Goal: Task Accomplishment & Management: Complete application form

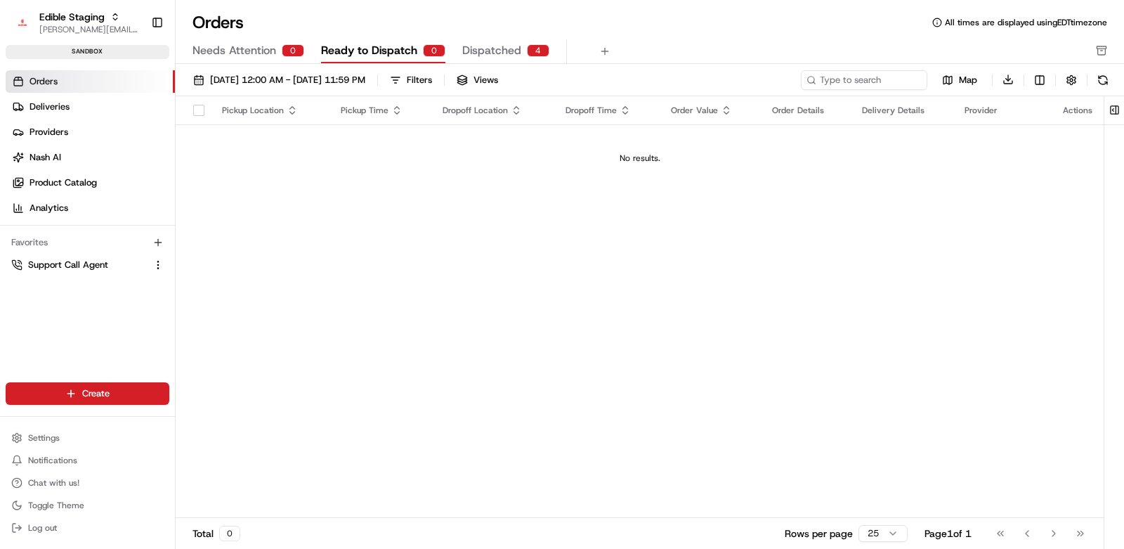
click at [337, 275] on div "Pickup Location Pickup Time Dropoff Location Dropoff Time Order Value Order Det…" at bounding box center [640, 307] width 928 height 422
click at [68, 392] on html "Edible Staging [EMAIL_ADDRESS][DOMAIN_NAME] Toggle Sidebar sandbox Orders Deliv…" at bounding box center [562, 274] width 1124 height 549
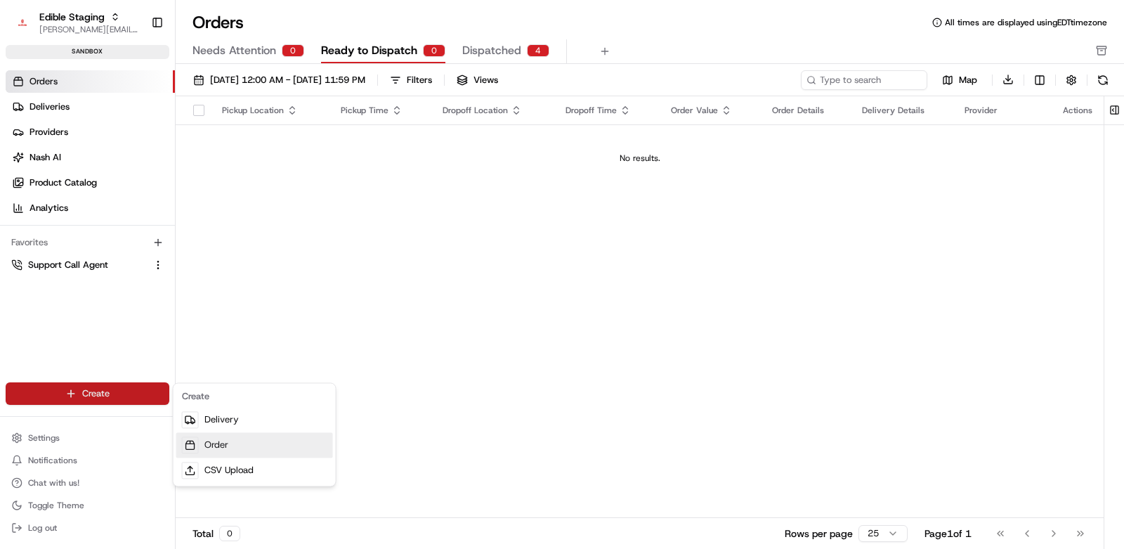
click at [228, 443] on link "Order" at bounding box center [254, 444] width 157 height 25
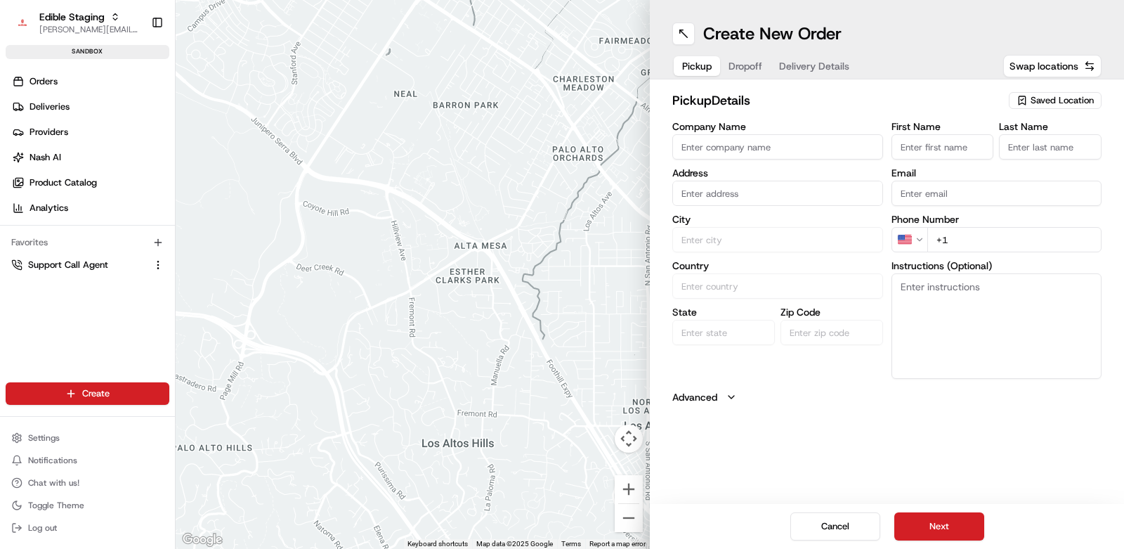
click at [744, 145] on input "Company Name" at bounding box center [777, 146] width 211 height 25
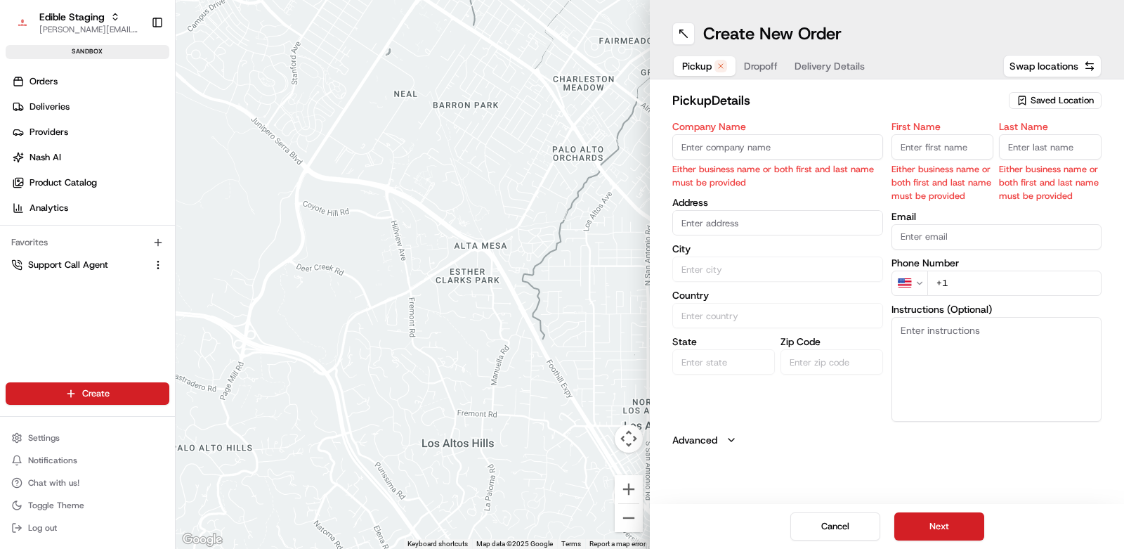
click at [1050, 100] on span "Saved Location" at bounding box center [1062, 100] width 63 height 13
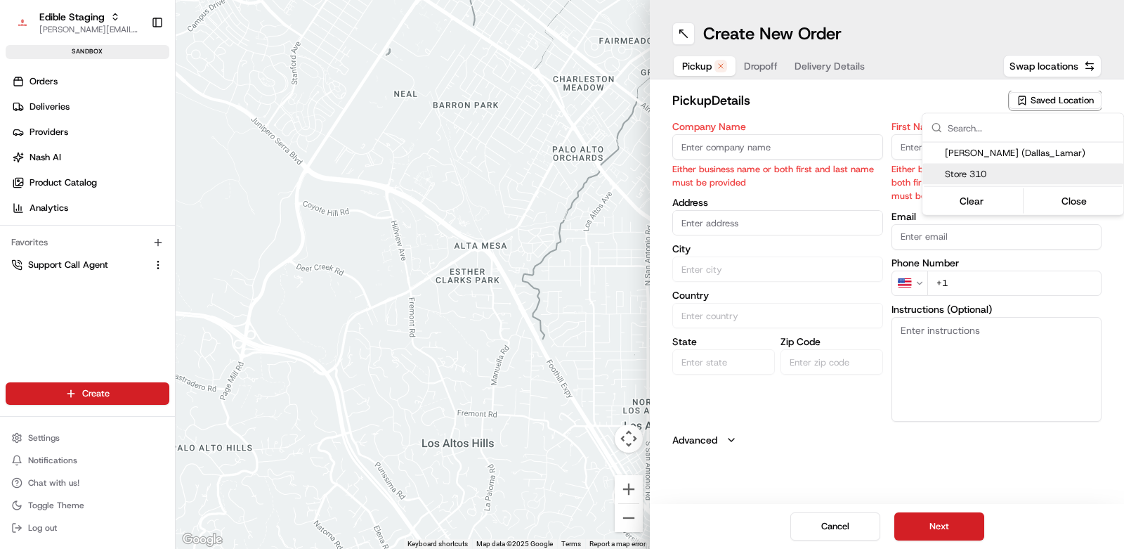
click at [976, 174] on span "Store 310" at bounding box center [1031, 174] width 173 height 13
type input "Store 310"
type input "[STREET_ADDRESS][PERSON_NAME]"
type input "Austin"
type input "US"
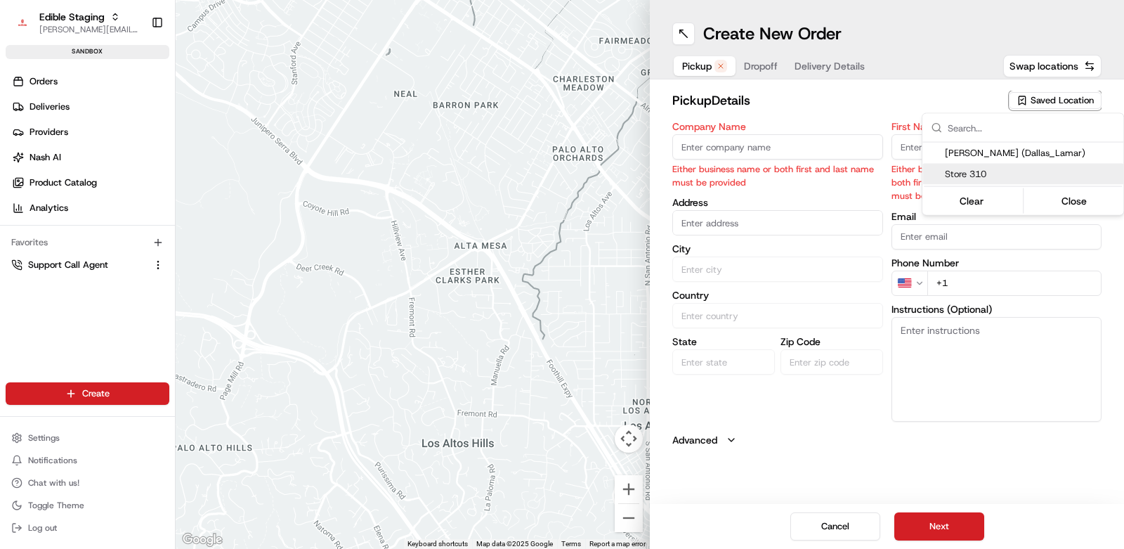
type input "[GEOGRAPHIC_DATA]"
type input "78703"
type input "[PERSON_NAME]"
type input "[PHONE_NUMBER]"
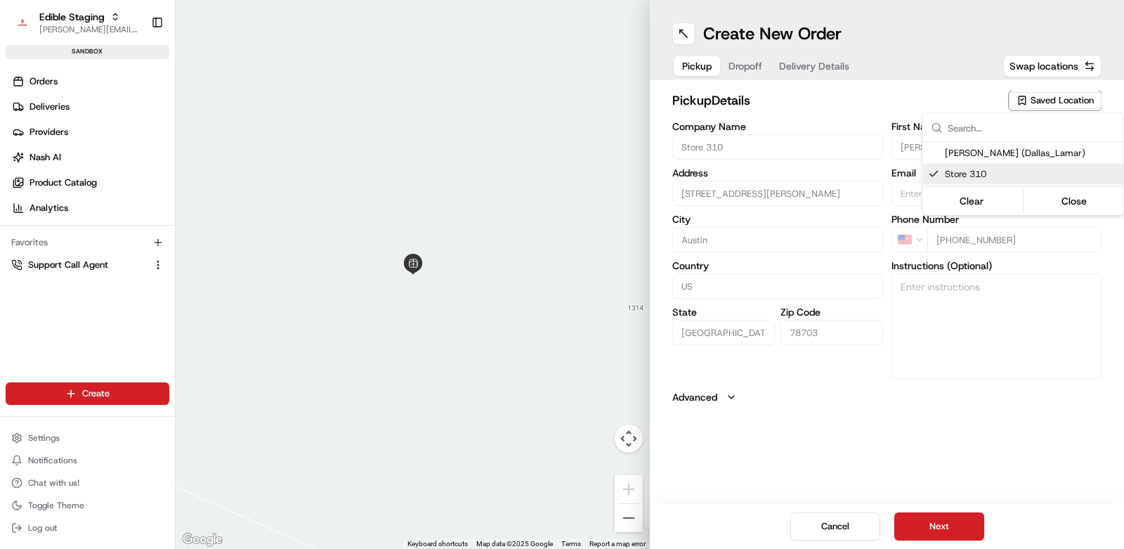
click at [844, 96] on html "Edible Staging [EMAIL_ADDRESS][DOMAIN_NAME] Toggle Sidebar sandbox Orders Deliv…" at bounding box center [562, 274] width 1124 height 549
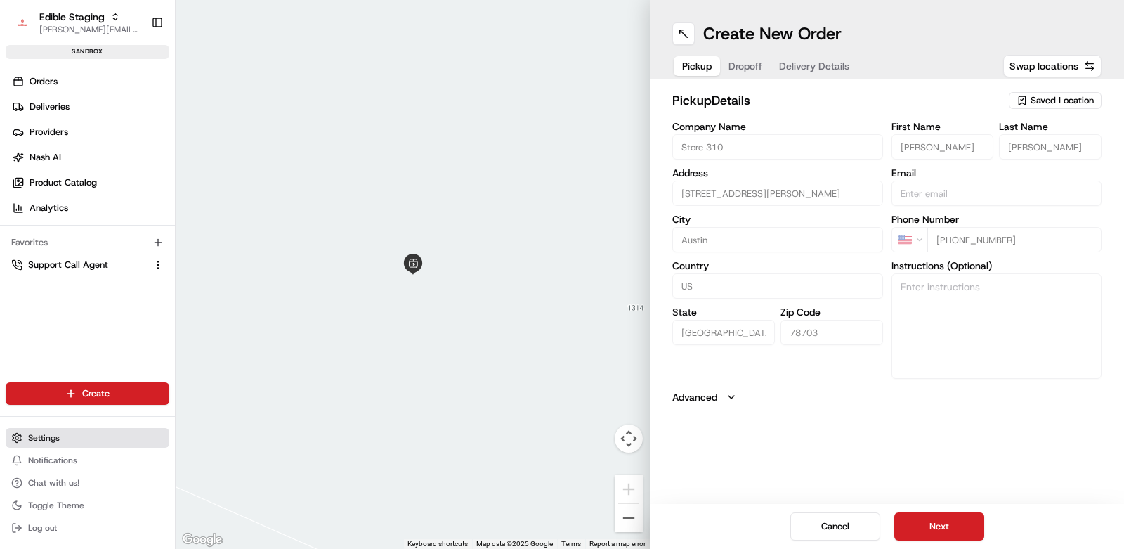
click at [56, 436] on span "Settings" at bounding box center [44, 437] width 32 height 11
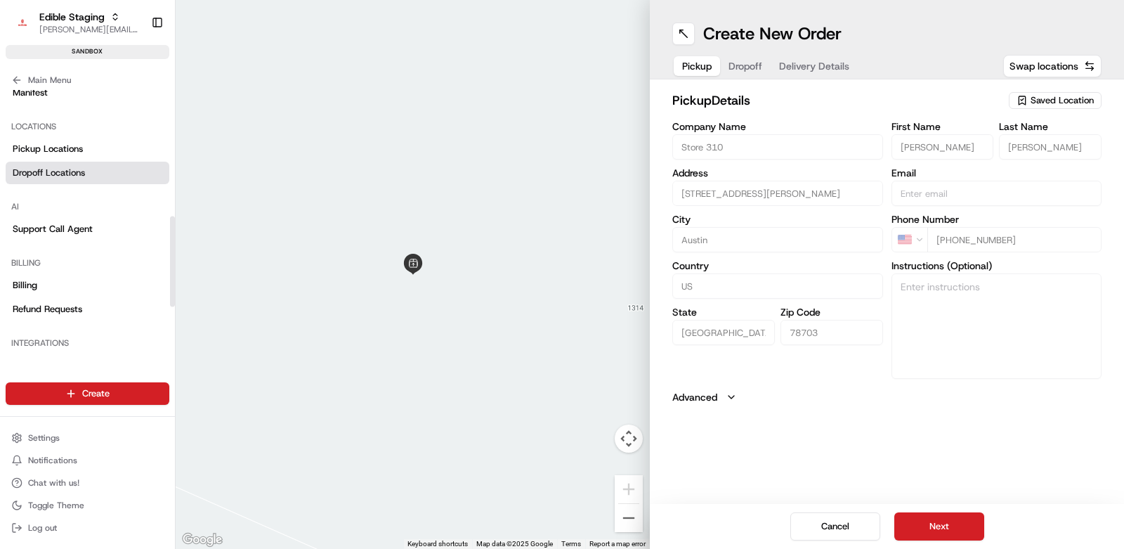
scroll to position [370, 0]
click at [56, 152] on span "Pickup Locations" at bounding box center [48, 151] width 70 height 13
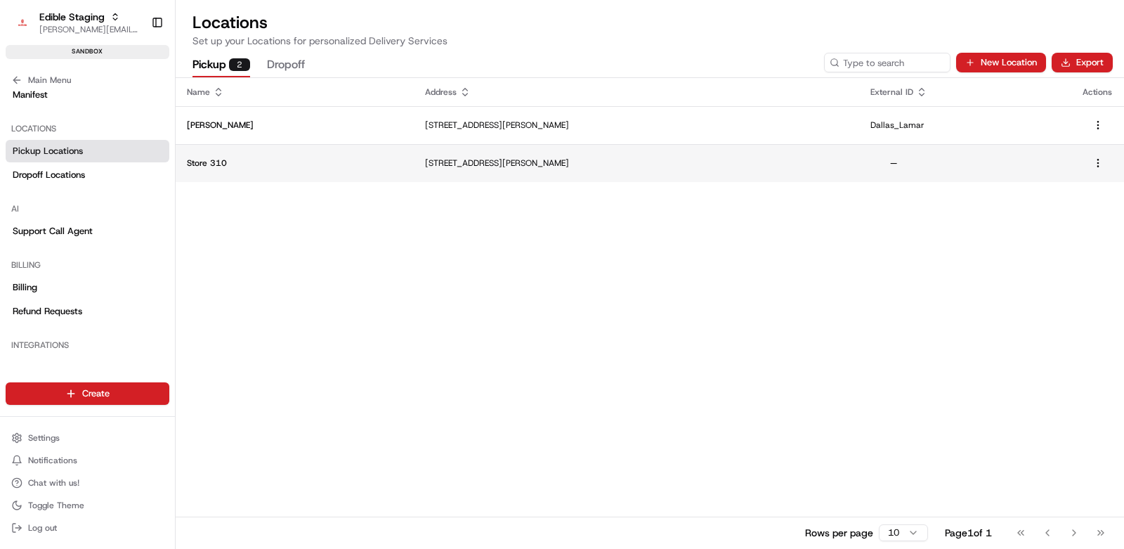
click at [436, 169] on td "[STREET_ADDRESS][PERSON_NAME]" at bounding box center [636, 163] width 445 height 38
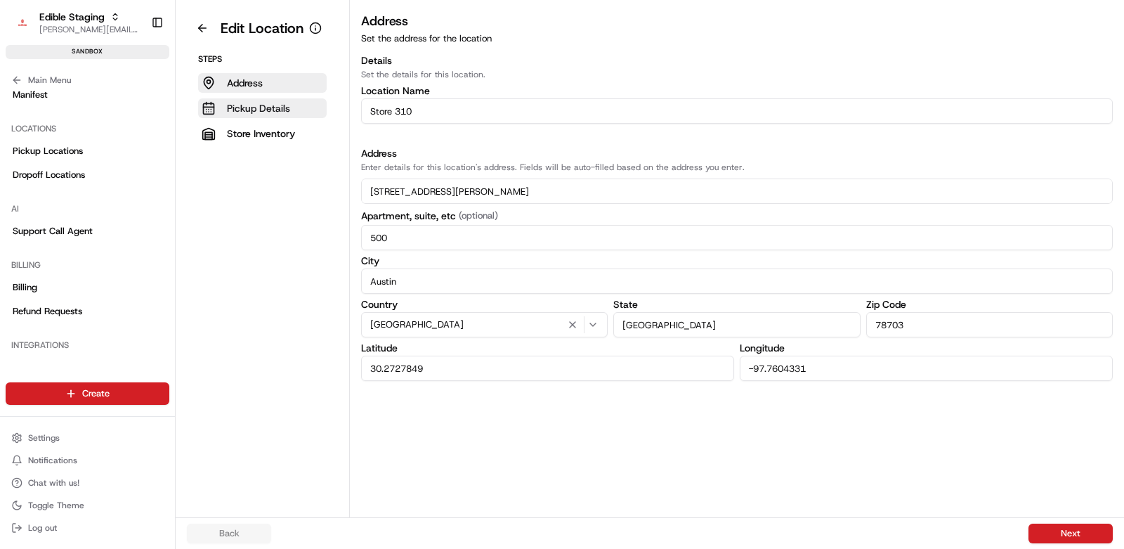
click at [258, 108] on p "Pickup Details" at bounding box center [258, 108] width 63 height 14
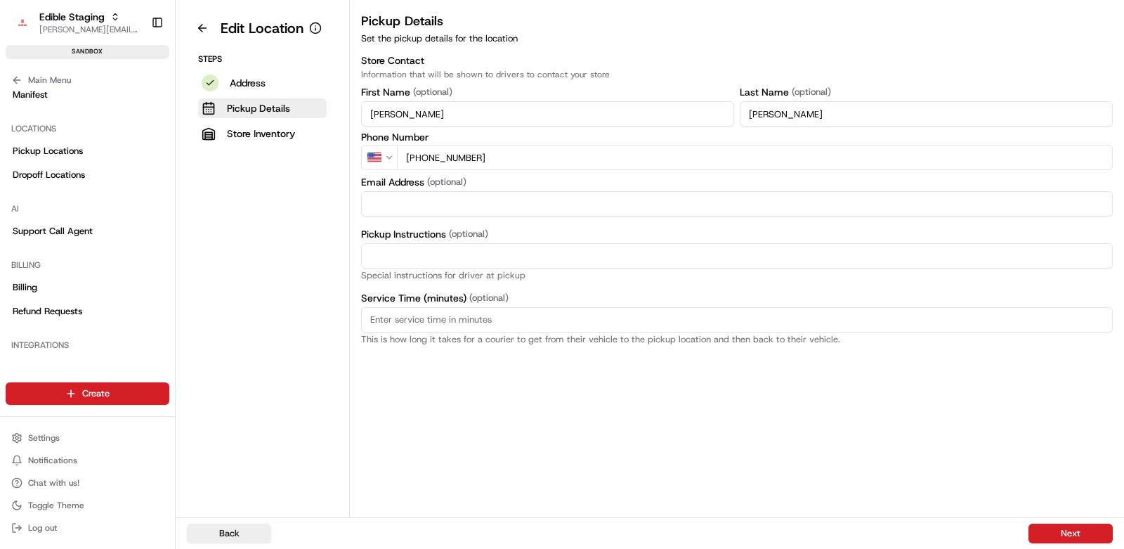
click at [461, 260] on input "Pickup Instructions (optional)" at bounding box center [737, 255] width 752 height 25
click at [200, 30] on button at bounding box center [202, 28] width 31 height 22
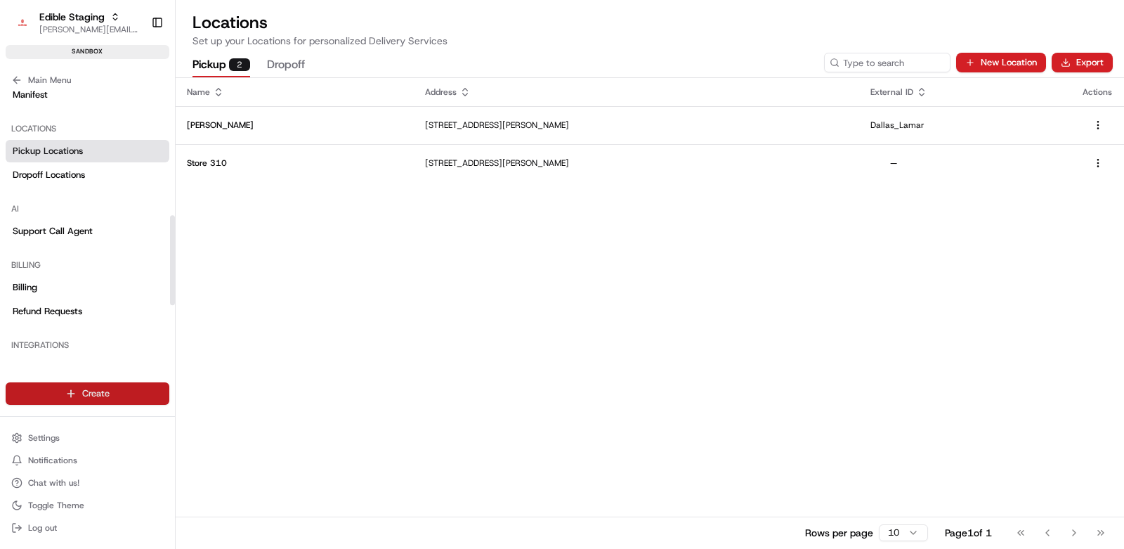
click at [72, 393] on html "Edible Staging [EMAIL_ADDRESS][DOMAIN_NAME] Toggle Sidebar sandbox Orders Deliv…" at bounding box center [562, 274] width 1124 height 549
drag, startPoint x: 235, startPoint y: 278, endPoint x: 199, endPoint y: 275, distance: 35.9
click at [235, 278] on html "Edible Staging [EMAIL_ADDRESS][DOMAIN_NAME] Toggle Sidebar sandbox Orders Deliv…" at bounding box center [562, 274] width 1124 height 549
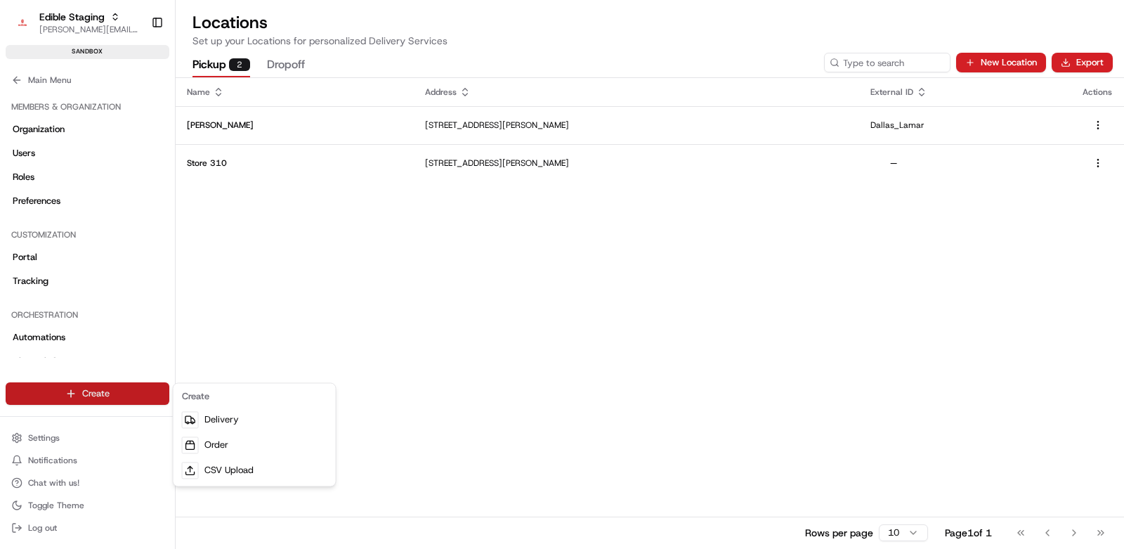
click at [106, 396] on html "Edible Staging [EMAIL_ADDRESS][DOMAIN_NAME] Toggle Sidebar sandbox Orders Deliv…" at bounding box center [562, 274] width 1124 height 549
click at [245, 445] on link "Order" at bounding box center [254, 444] width 157 height 25
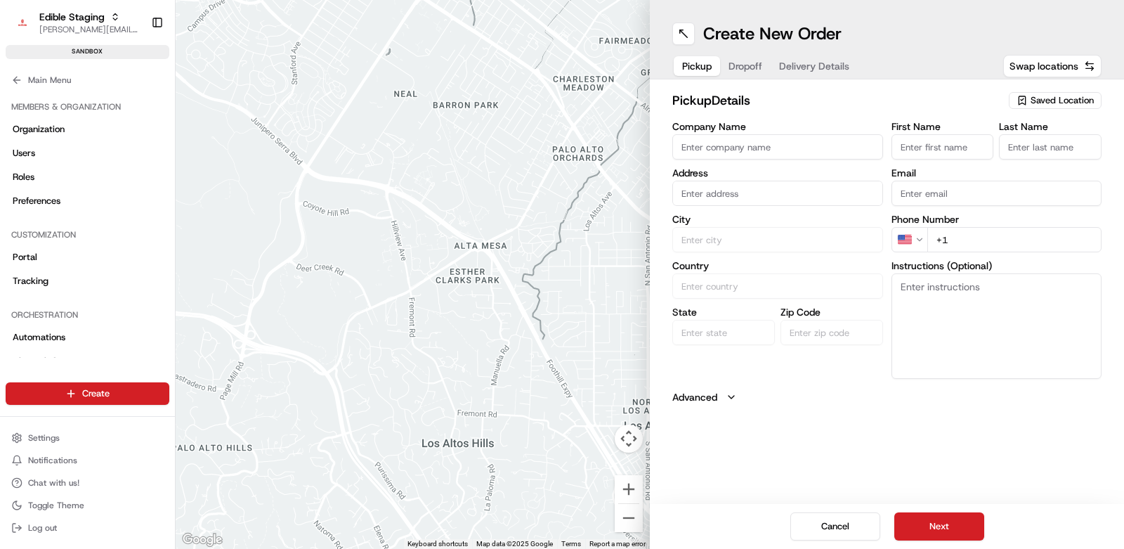
click at [1080, 100] on span "Saved Location" at bounding box center [1062, 100] width 63 height 13
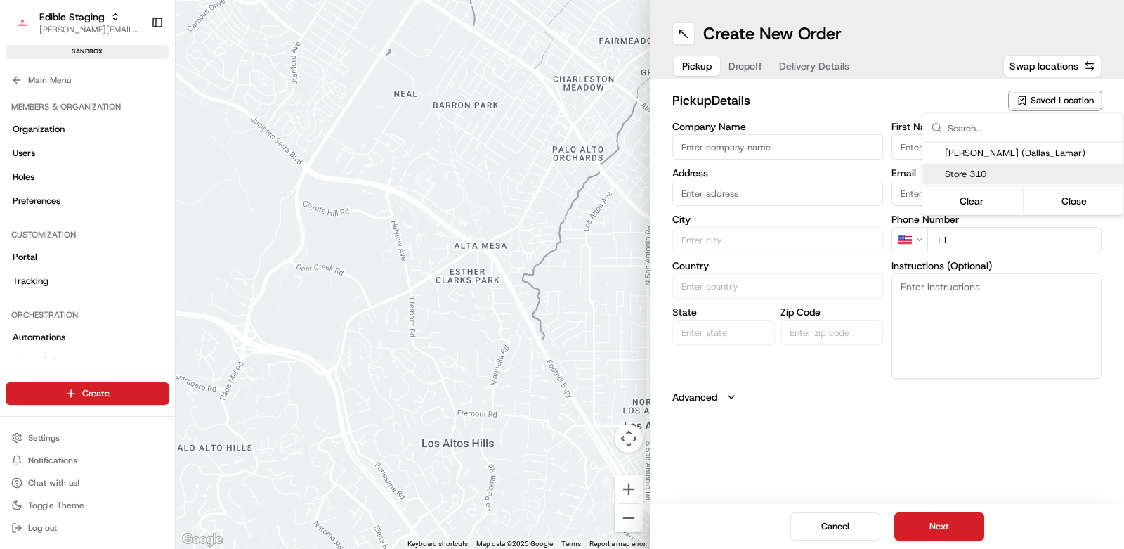
click at [977, 179] on span "Store 310" at bounding box center [1031, 174] width 173 height 13
type input "Store 310"
type input "[STREET_ADDRESS][PERSON_NAME]"
type input "Austin"
type input "US"
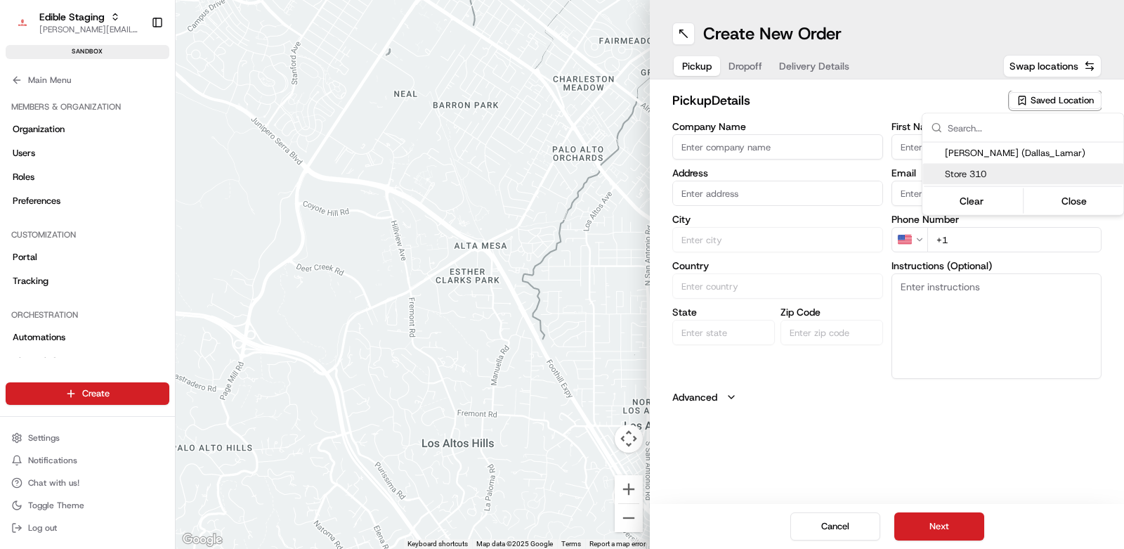
type input "[GEOGRAPHIC_DATA]"
type input "78703"
type input "[PERSON_NAME]"
type input "[PHONE_NUMBER]"
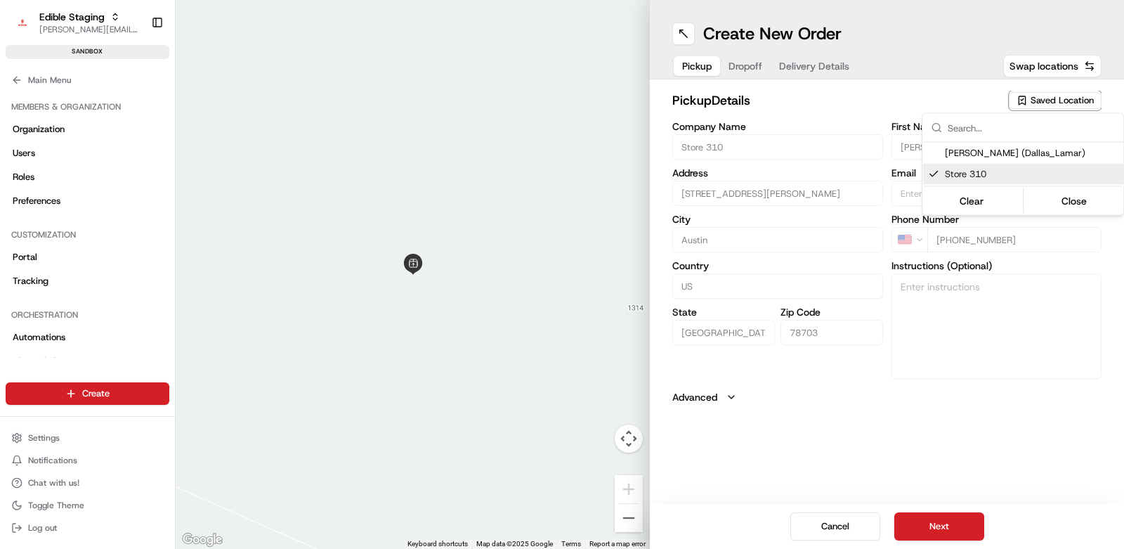
click at [850, 120] on html "Edible Staging [EMAIL_ADDRESS][DOMAIN_NAME] Toggle Sidebar sandbox Orders Deliv…" at bounding box center [562, 274] width 1124 height 549
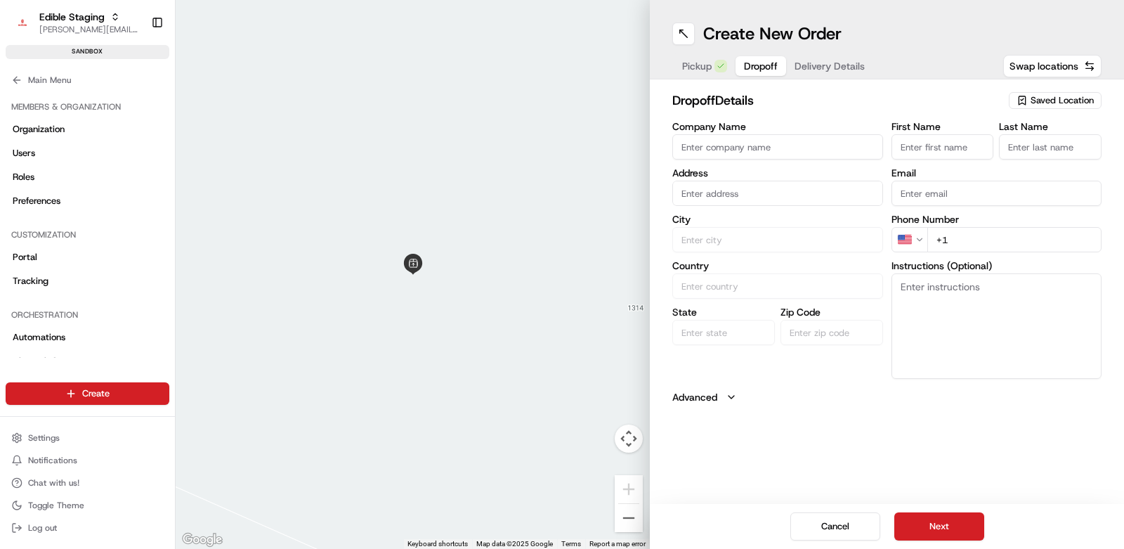
click at [729, 66] on div "Pickup Dropoff Delivery Details" at bounding box center [773, 65] width 202 height 25
click at [922, 154] on input "First Name" at bounding box center [943, 146] width 103 height 25
type input "[PERSON_NAME]"
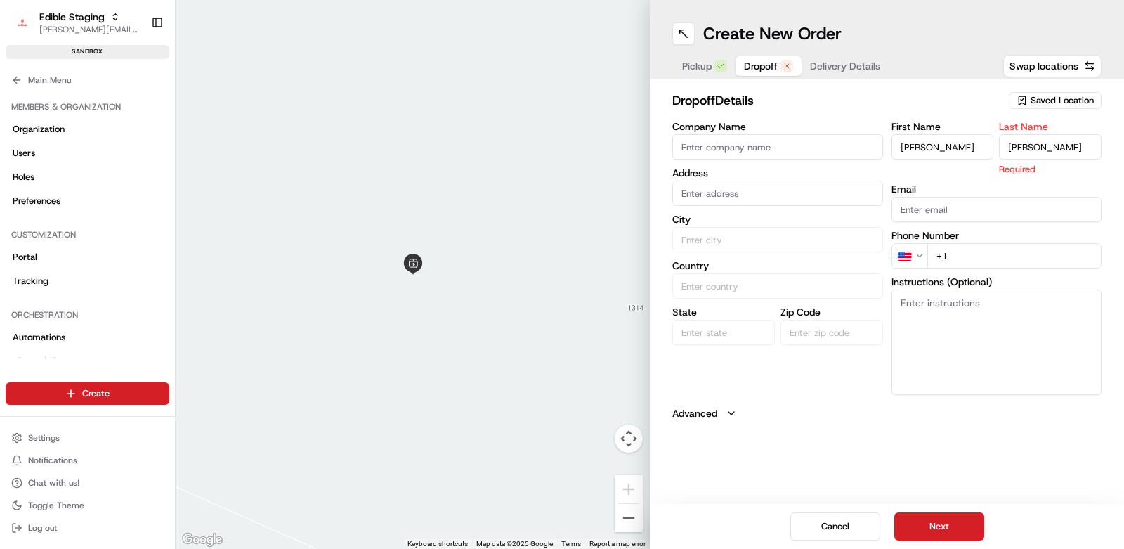
type input "[PERSON_NAME]"
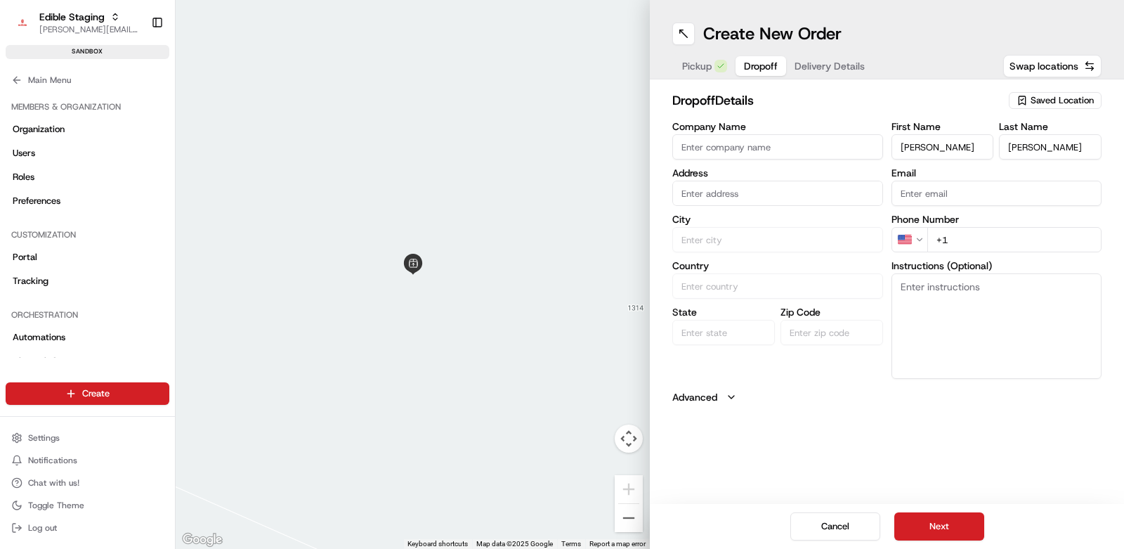
click at [970, 258] on div "First Name [PERSON_NAME] Last Name [PERSON_NAME] Email Phone Number US +1 Instr…" at bounding box center [997, 250] width 211 height 257
type input "[PHONE_NUMBER]"
click at [713, 193] on input "text" at bounding box center [777, 193] width 211 height 25
paste input "[STREET_ADDRESS][PERSON_NAME]"
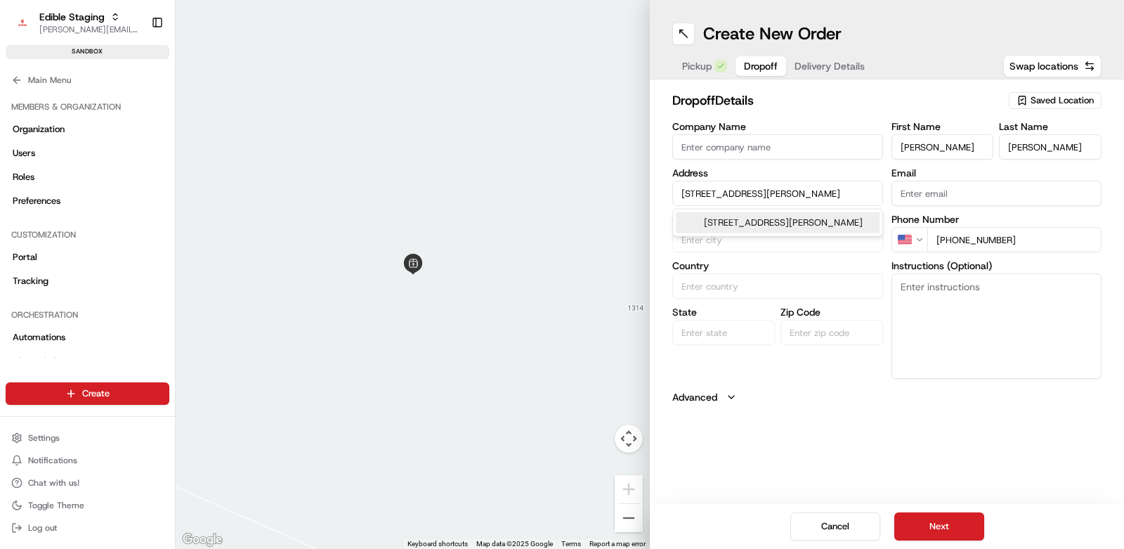
click at [730, 225] on div "[STREET_ADDRESS][PERSON_NAME]" at bounding box center [777, 222] width 203 height 21
type input "[STREET_ADDRESS][PERSON_NAME]"
type input "Austin"
type input "[GEOGRAPHIC_DATA]"
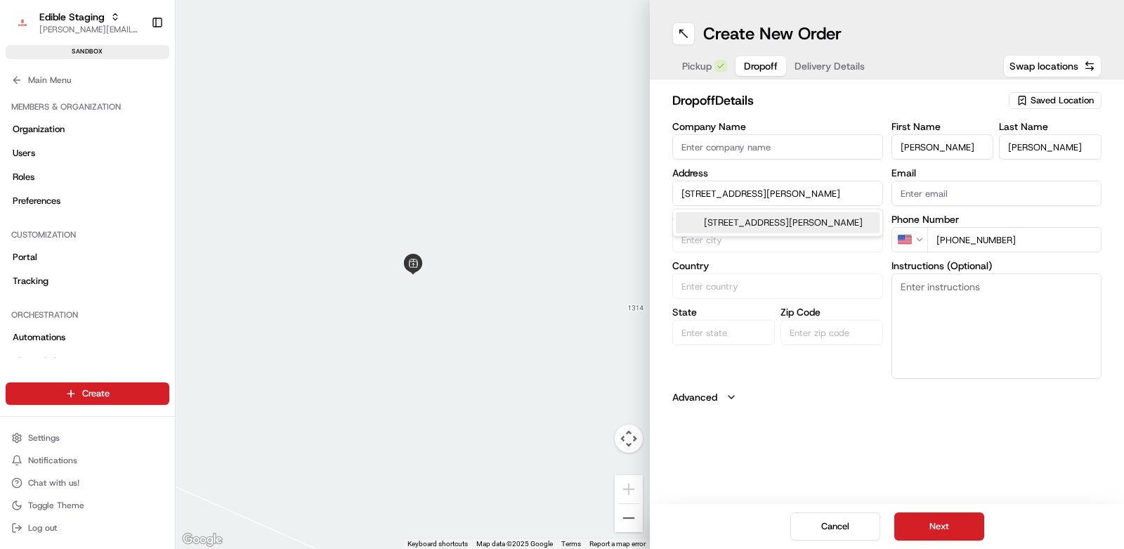
type input "78705"
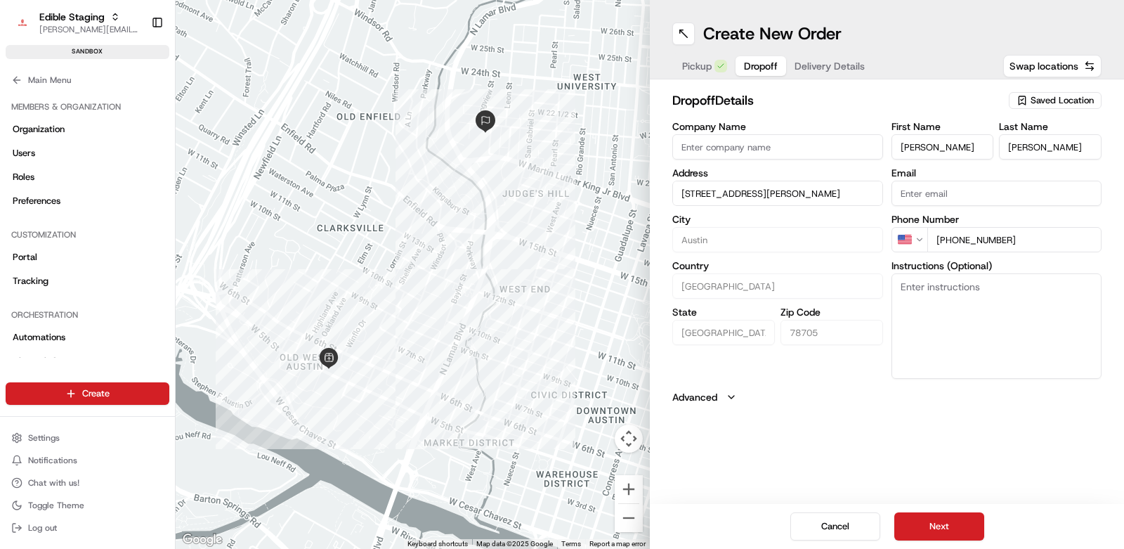
type input "[STREET_ADDRESS][PERSON_NAME]"
click at [1027, 239] on input "[PHONE_NUMBER]" at bounding box center [1015, 239] width 175 height 25
click at [805, 67] on button "Delivery Details" at bounding box center [829, 66] width 87 height 20
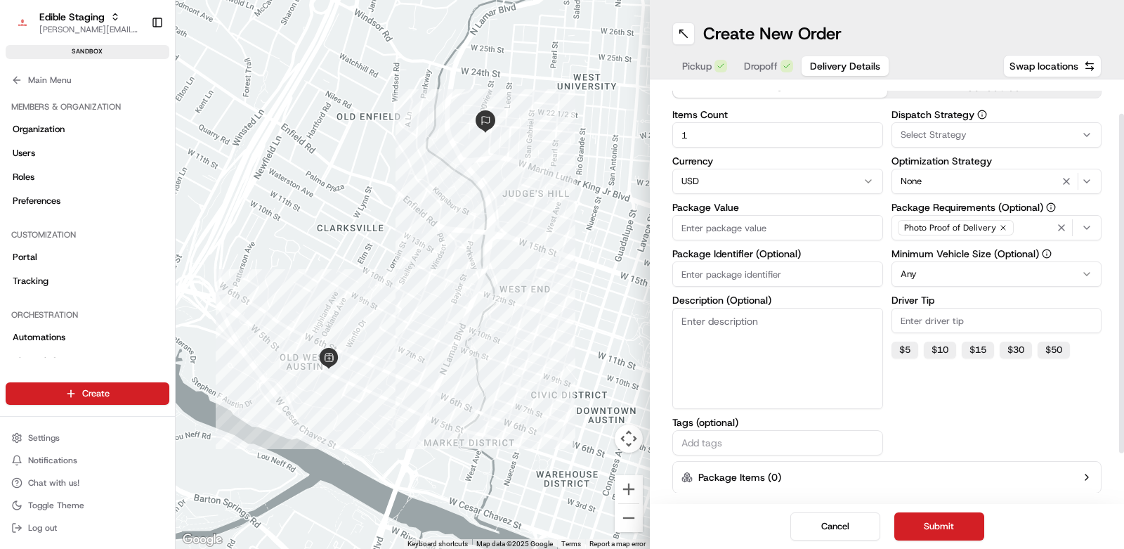
scroll to position [43, 0]
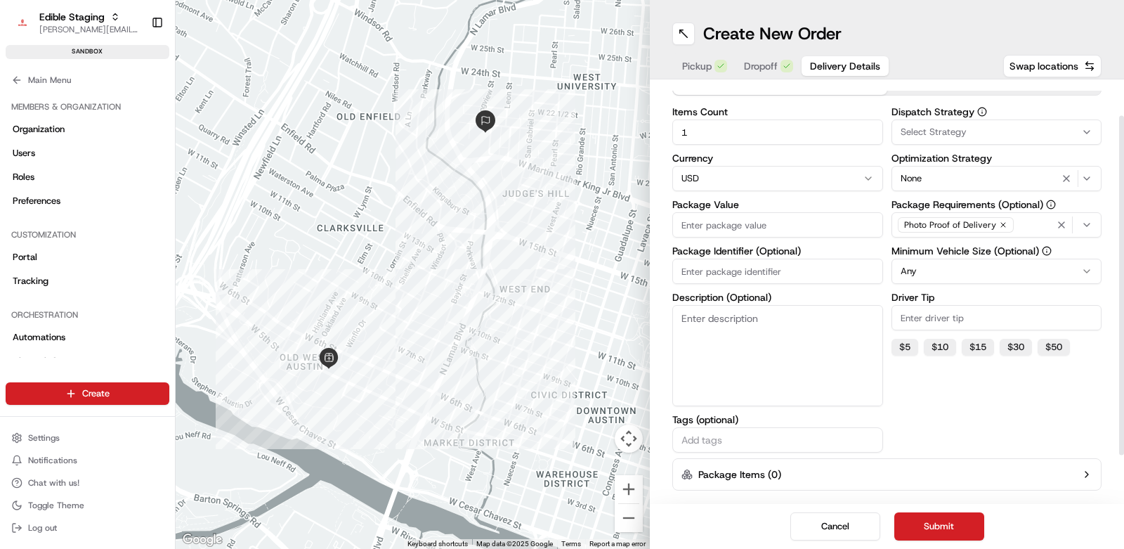
click at [742, 218] on input "Package Value" at bounding box center [777, 224] width 211 height 25
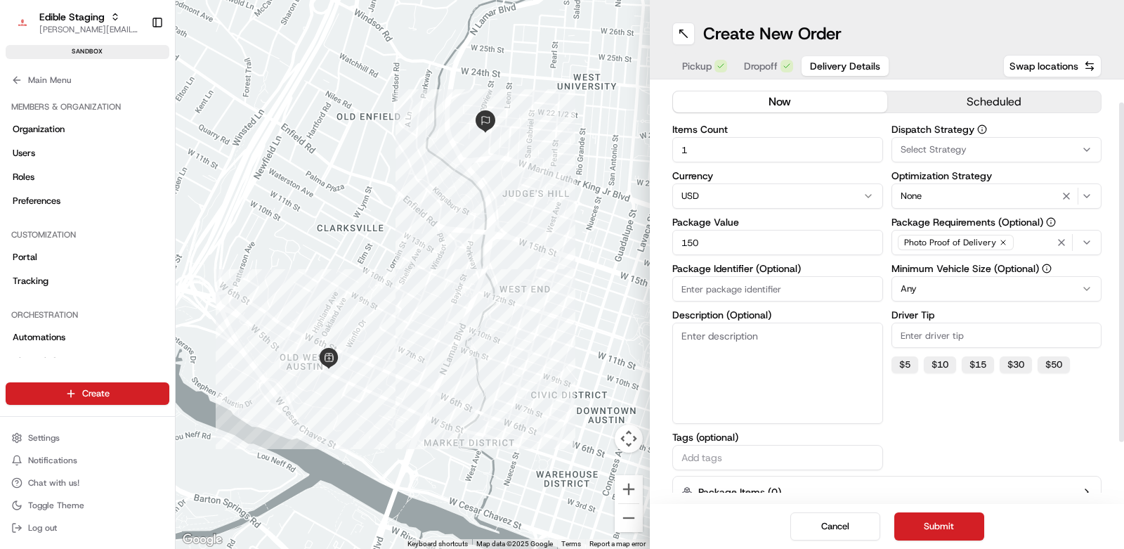
scroll to position [27, 0]
click at [737, 343] on textarea "Description (Optional)" at bounding box center [777, 371] width 211 height 101
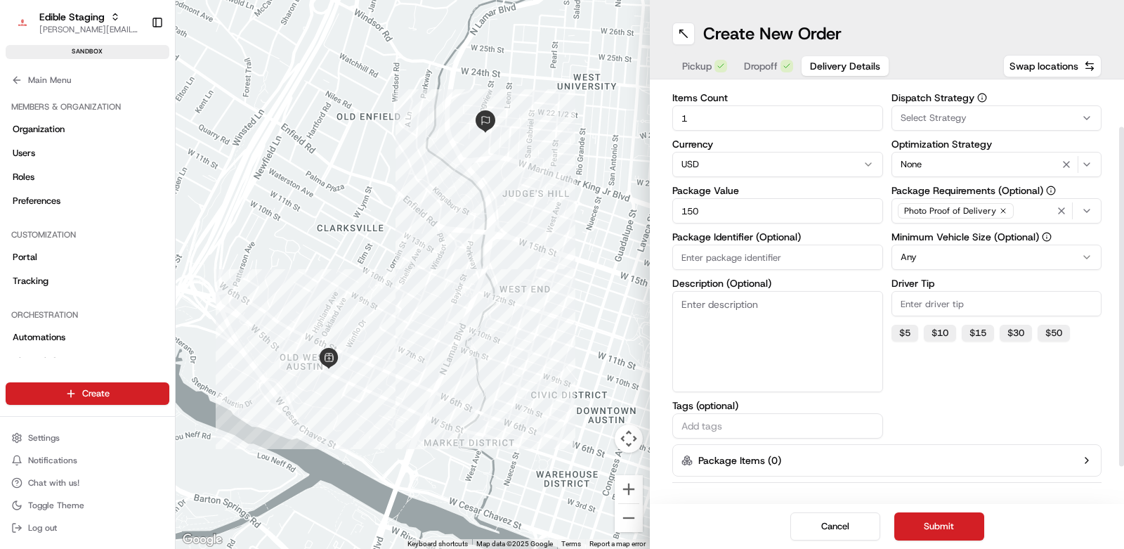
scroll to position [2, 0]
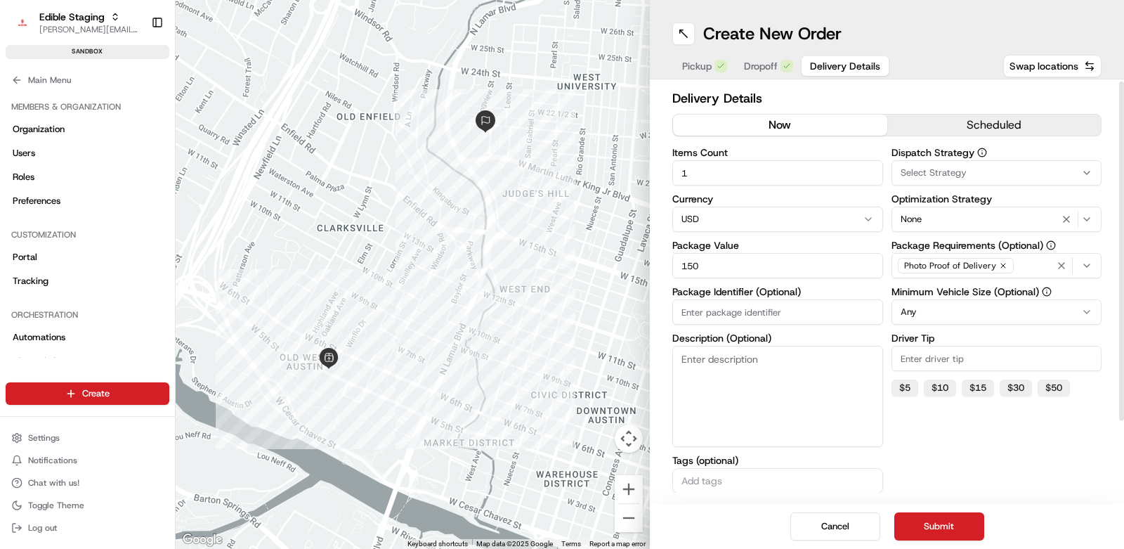
drag, startPoint x: 705, startPoint y: 264, endPoint x: 681, endPoint y: 264, distance: 24.6
click at [681, 264] on input "150" at bounding box center [777, 265] width 211 height 25
click at [729, 265] on input "149.96" at bounding box center [777, 265] width 211 height 25
click at [705, 265] on input "149.96" at bounding box center [777, 265] width 211 height 25
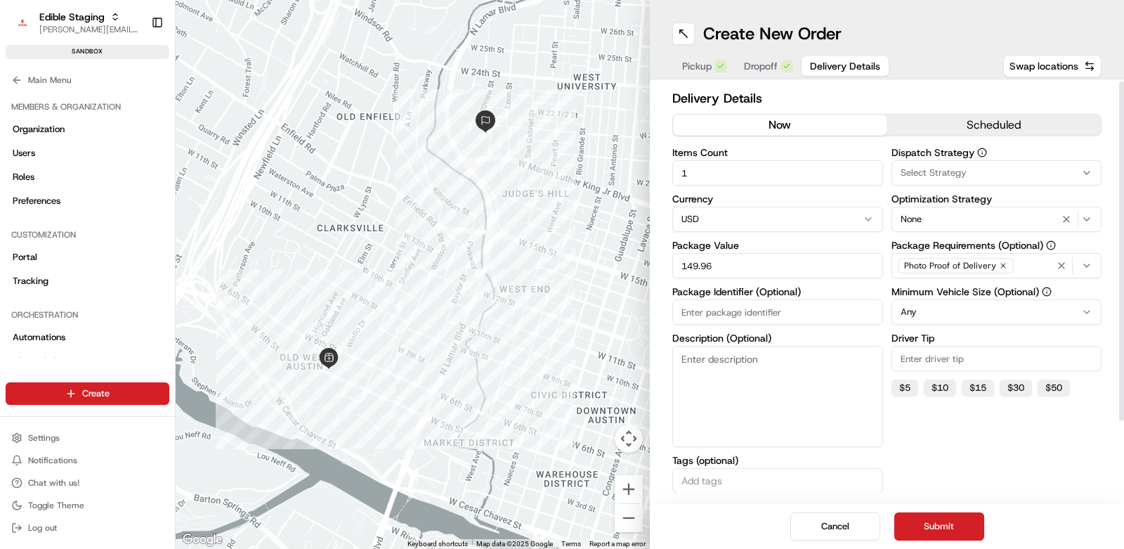
click at [705, 265] on input "149.96" at bounding box center [777, 265] width 211 height 25
type input "135.43"
click at [732, 241] on label "Package Value" at bounding box center [777, 245] width 211 height 10
click at [732, 253] on input "135.43" at bounding box center [777, 265] width 211 height 25
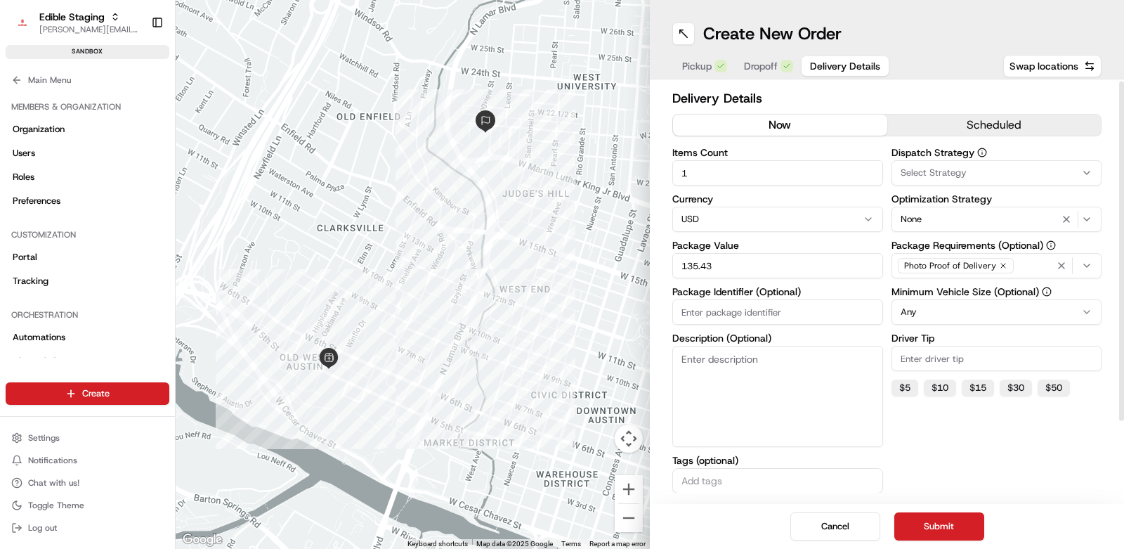
click at [739, 336] on label "Description (Optional)" at bounding box center [777, 338] width 211 height 10
click at [739, 346] on textarea "Description (Optional)" at bounding box center [777, 396] width 211 height 101
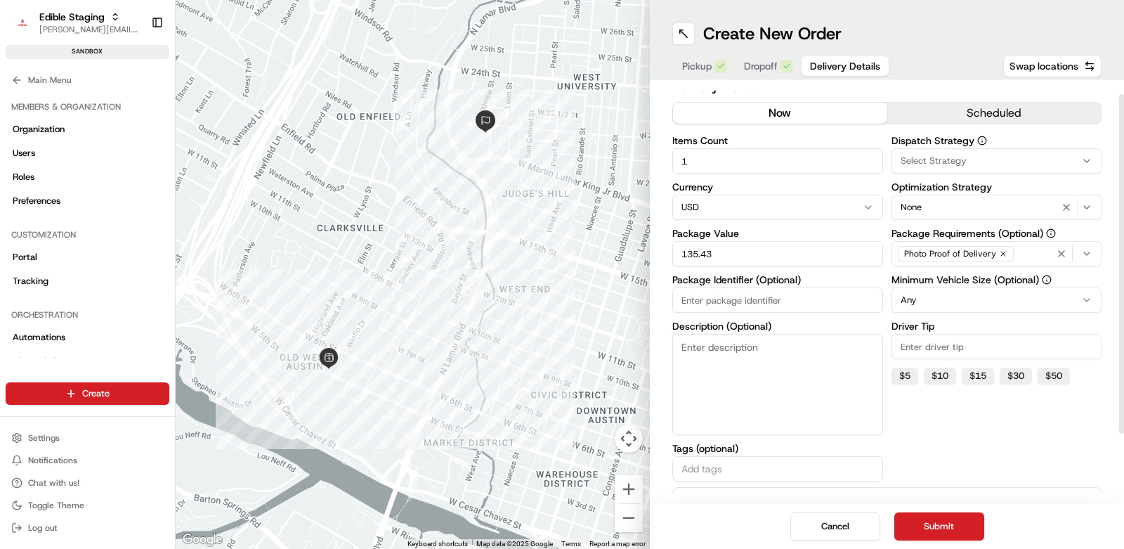
scroll to position [18, 0]
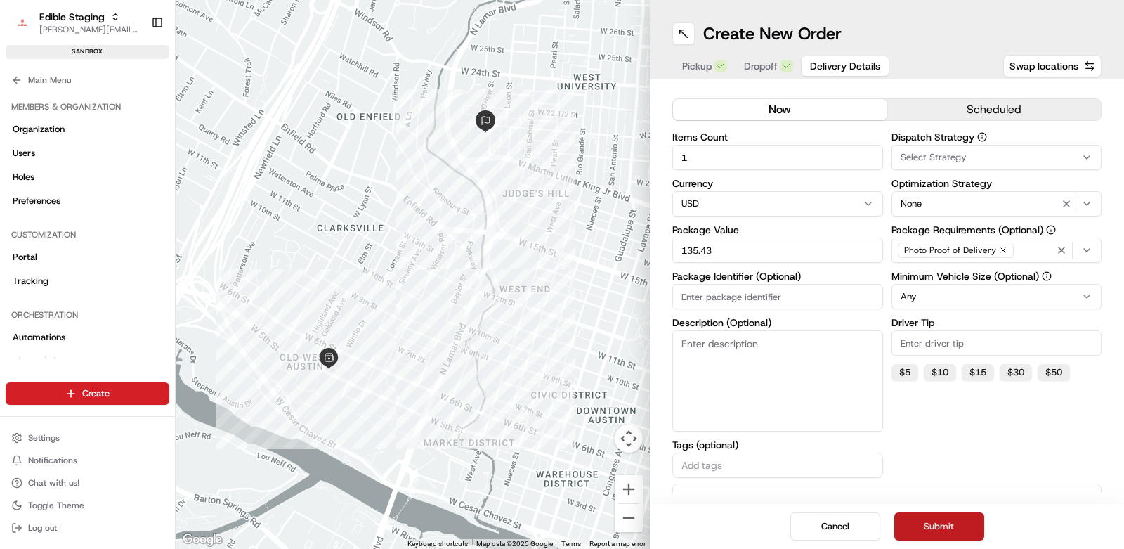
click at [940, 524] on button "Submit" at bounding box center [939, 526] width 90 height 28
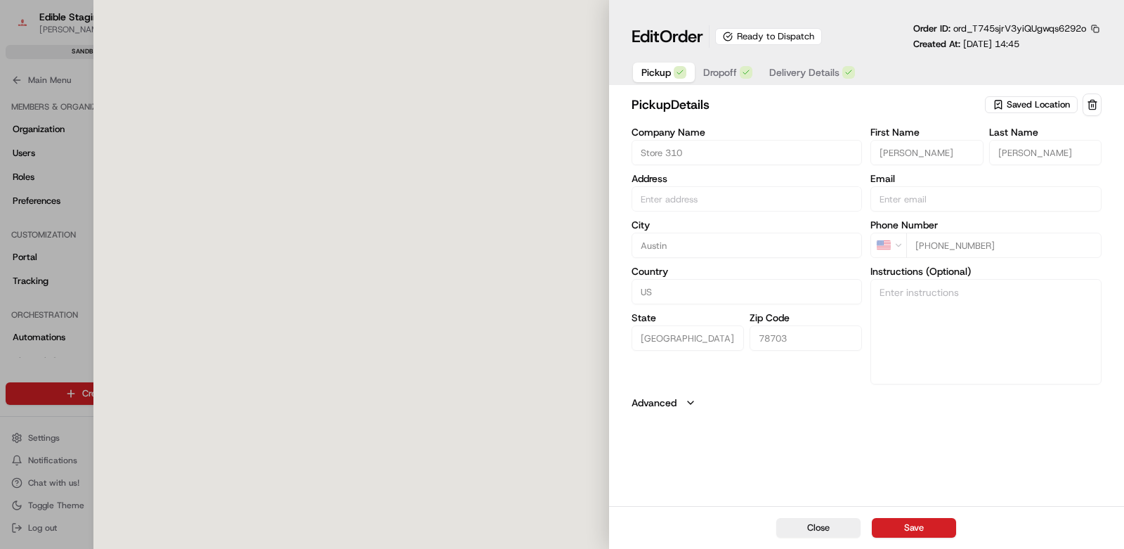
type input "[STREET_ADDRESS][PERSON_NAME]"
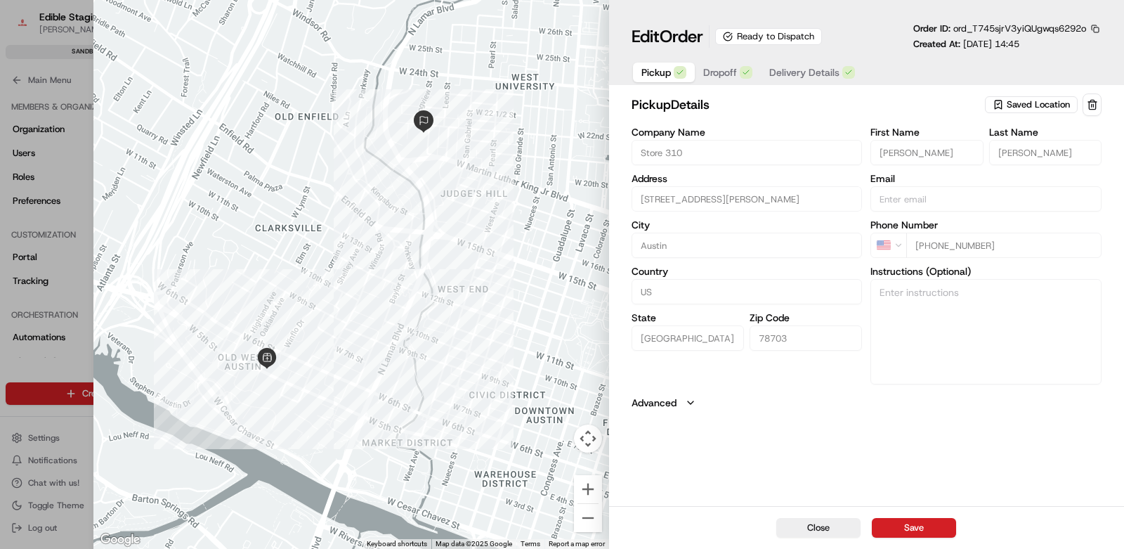
click at [810, 527] on button "Close" at bounding box center [818, 528] width 84 height 20
type input "+1"
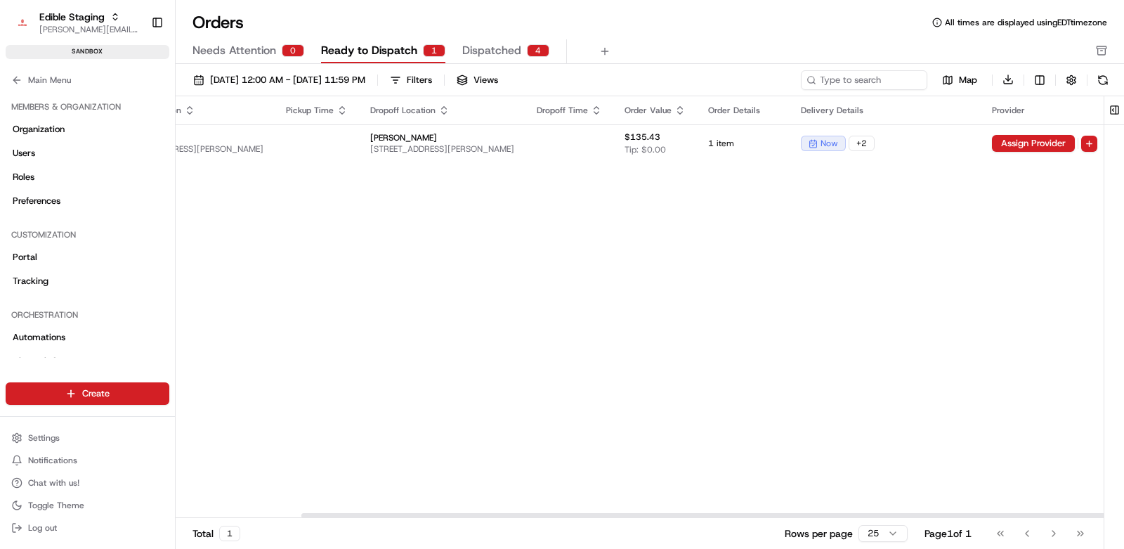
scroll to position [0, 183]
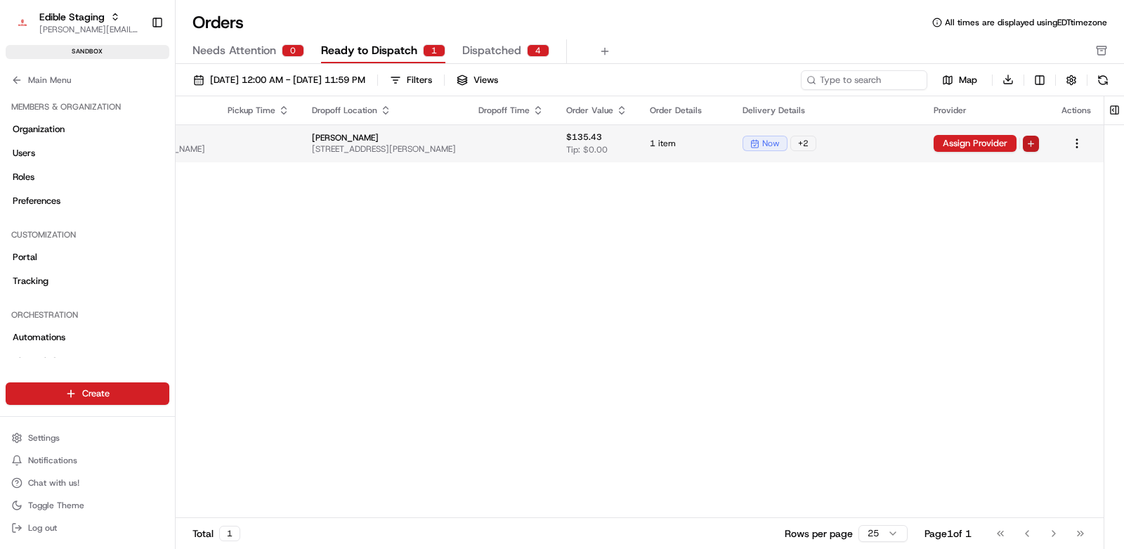
click at [1030, 145] on html "Edible Staging [EMAIL_ADDRESS][DOMAIN_NAME] Toggle Sidebar sandbox Orders Deliv…" at bounding box center [562, 274] width 1124 height 549
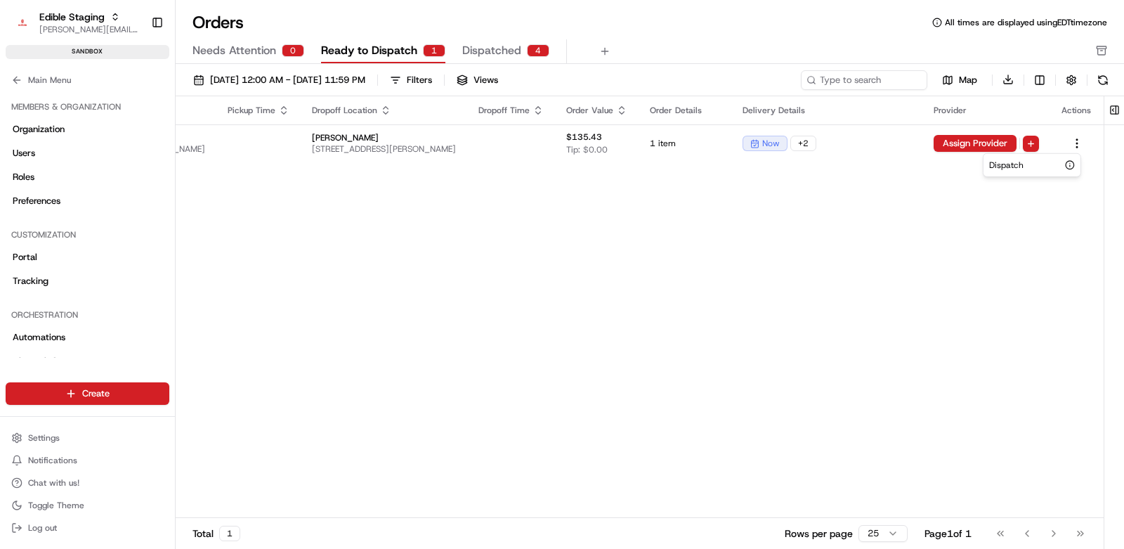
click at [826, 208] on html "Edible Staging [EMAIL_ADDRESS][DOMAIN_NAME] Toggle Sidebar sandbox Orders Deliv…" at bounding box center [562, 274] width 1124 height 549
click at [1032, 145] on html "Edible Staging [EMAIL_ADDRESS][DOMAIN_NAME] Toggle Sidebar sandbox Orders Deliv…" at bounding box center [562, 274] width 1124 height 549
click at [1006, 165] on span "Dispatch" at bounding box center [1006, 165] width 34 height 11
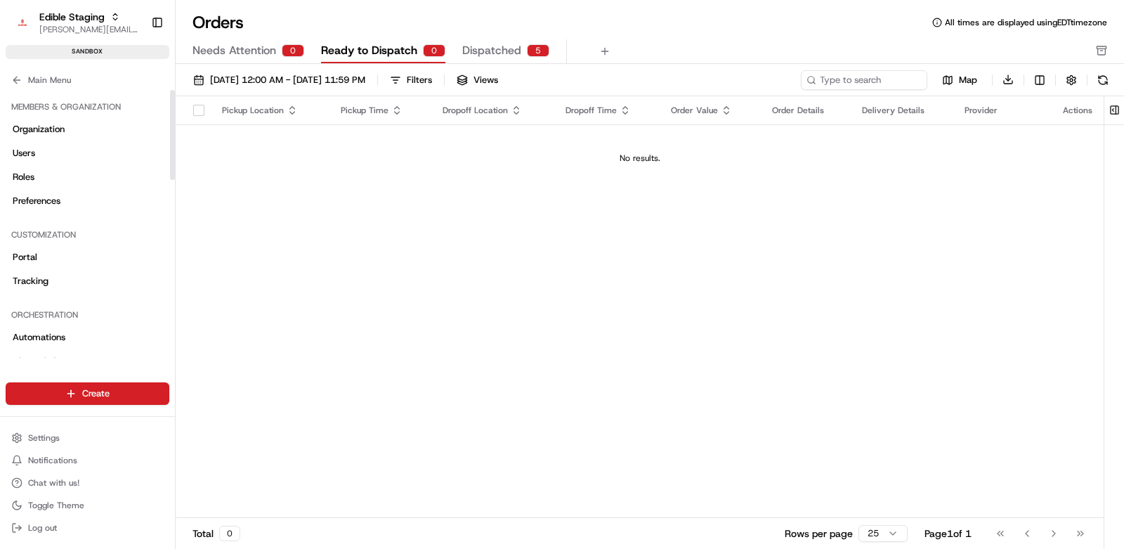
click at [14, 83] on icon at bounding box center [16, 79] width 11 height 11
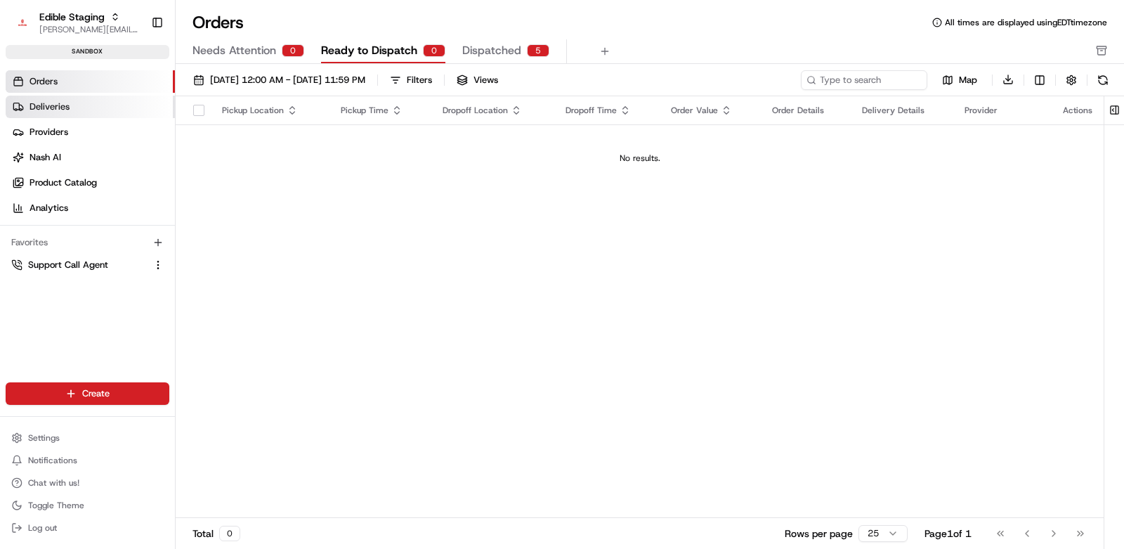
click at [51, 100] on span "Deliveries" at bounding box center [50, 106] width 40 height 13
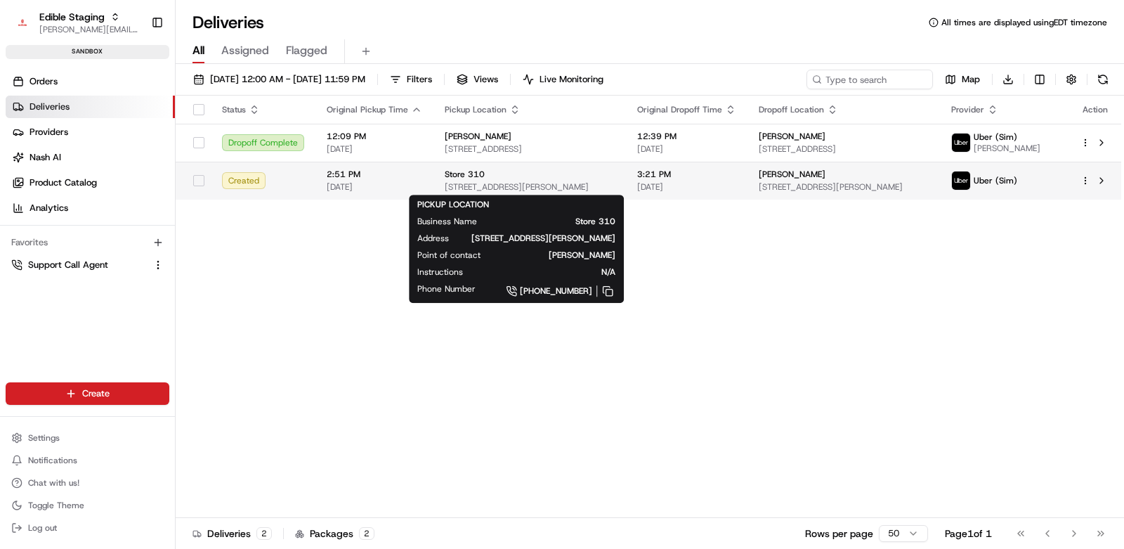
click at [518, 178] on div "Store 310" at bounding box center [530, 174] width 170 height 11
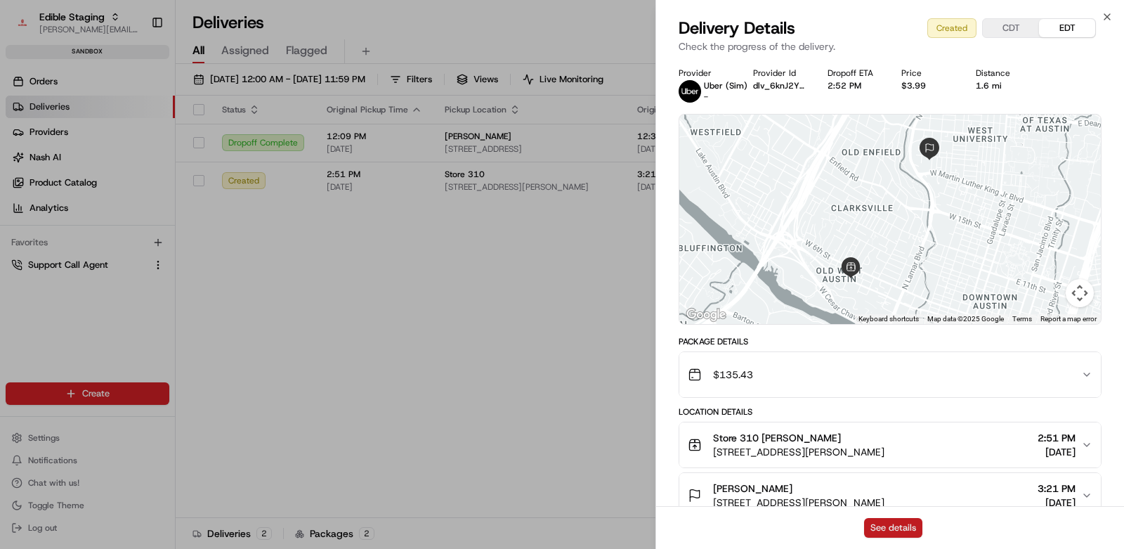
click at [896, 526] on button "See details" at bounding box center [893, 528] width 58 height 20
